Goal: Navigation & Orientation: Find specific page/section

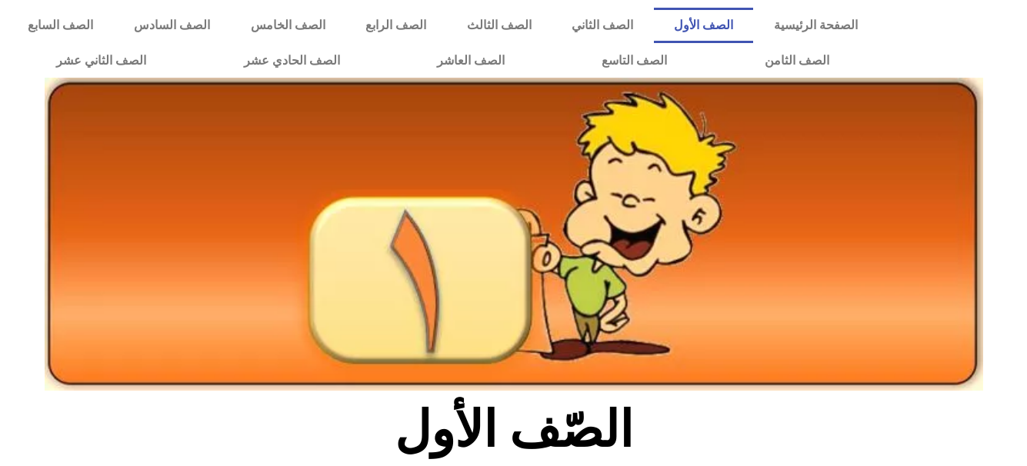
scroll to position [408, 0]
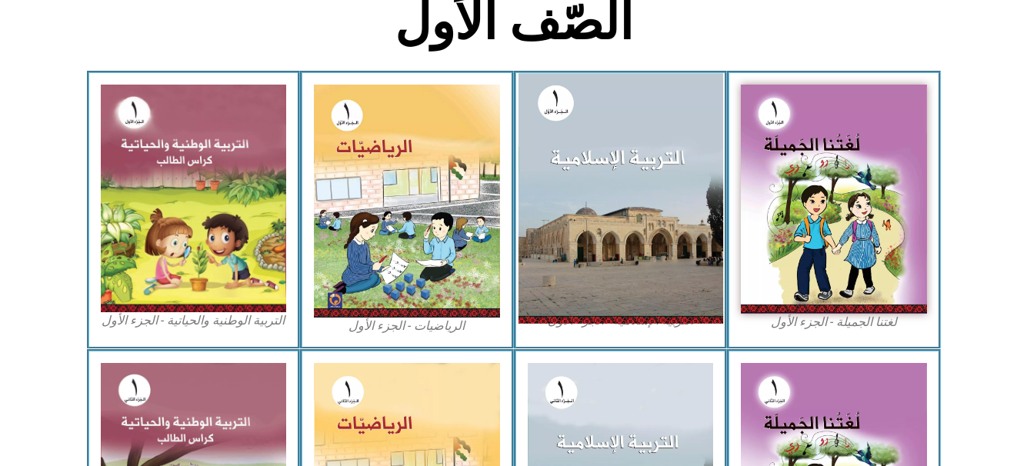
click at [635, 185] on img at bounding box center [620, 198] width 205 height 250
